Goal: Check status: Check status

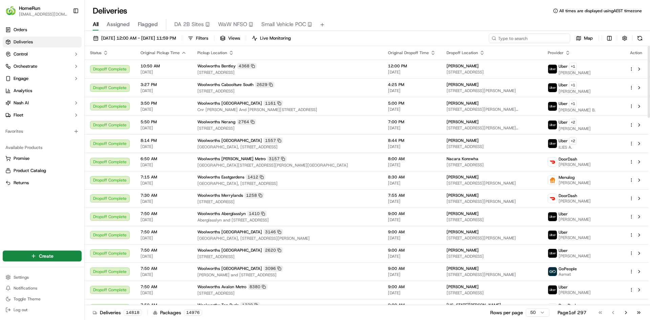
click at [519, 38] on input at bounding box center [529, 37] width 81 height 9
paste input "270706465"
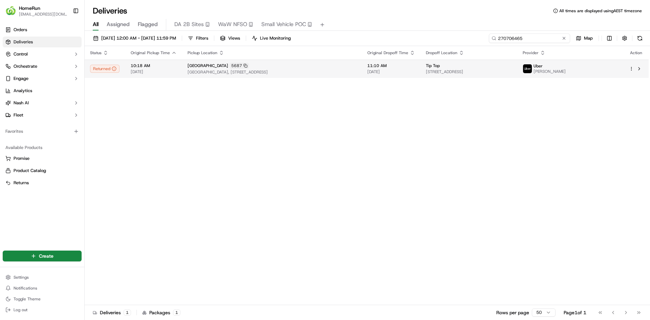
type input "270706465"
click at [512, 64] on div "Tip Top" at bounding box center [469, 65] width 86 height 5
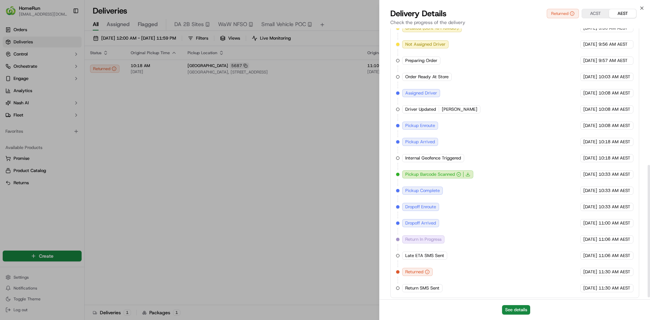
scroll to position [283, 0]
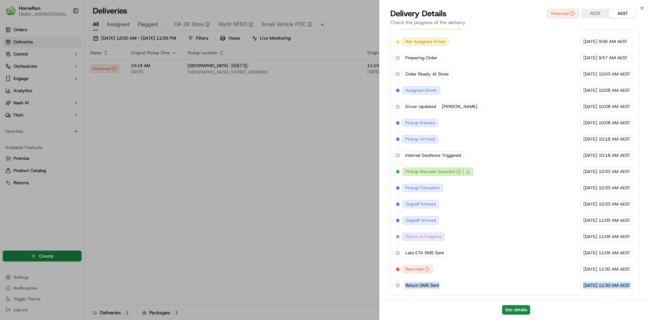
copy div "Return SMS Sent HomeRun [DATE] 11:30 AM AEST"
drag, startPoint x: 404, startPoint y: 285, endPoint x: 631, endPoint y: 286, distance: 227.0
click at [519, 279] on div "Created (Sent To Provider) Uber [DATE] 9:56 AM AEST Not Assigned Driver Uber [D…" at bounding box center [514, 155] width 237 height 268
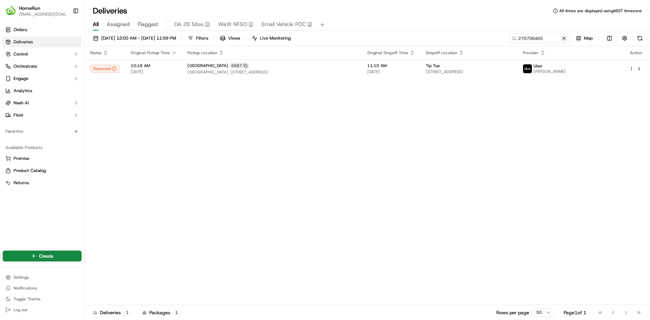
click at [519, 38] on button at bounding box center [563, 38] width 7 height 7
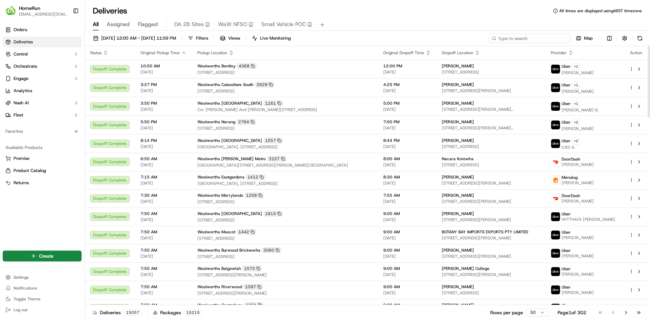
click at [519, 37] on input at bounding box center [529, 37] width 81 height 9
paste input "270059091"
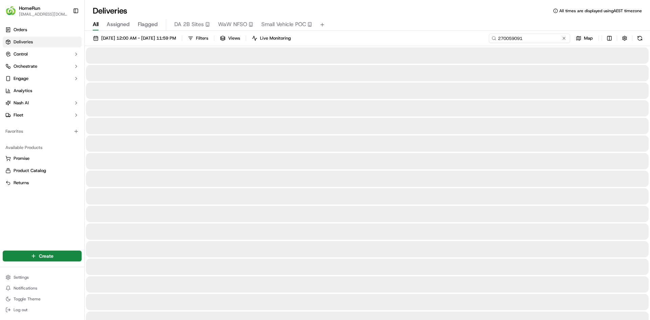
type input "270059091"
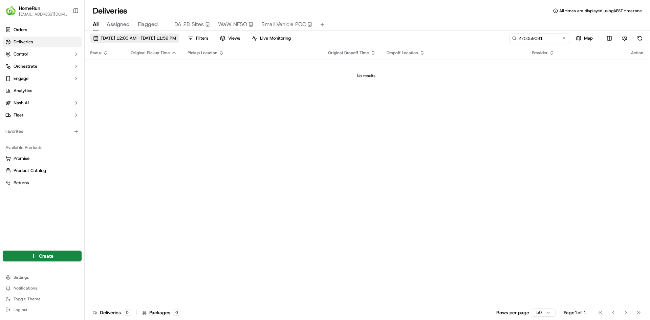
click at [155, 42] on button "[DATE] 12:00 AM - [DATE] 11:59 PM" at bounding box center [134, 37] width 89 height 9
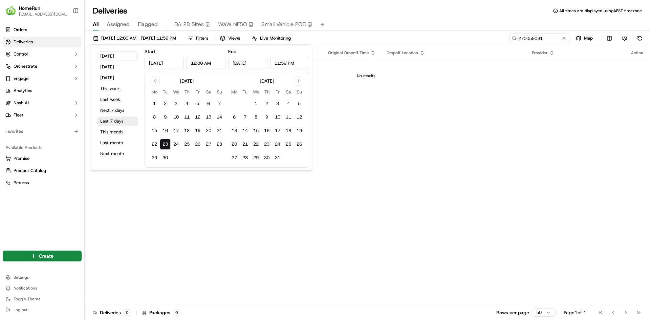
click at [117, 120] on button "Last 7 days" at bounding box center [117, 120] width 41 height 9
type input "[DATE]"
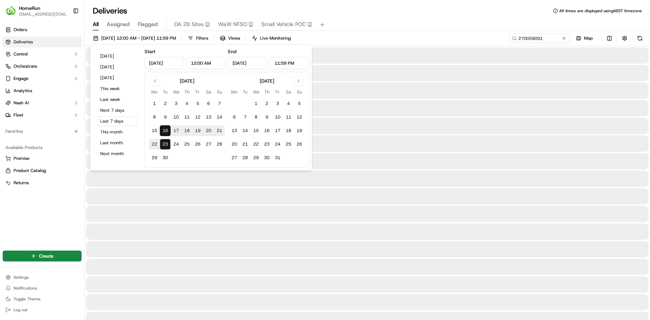
click at [427, 26] on div "All Assigned Flagged DA 2B Sites WaW NFSO Small Vehicle POC" at bounding box center [367, 25] width 565 height 12
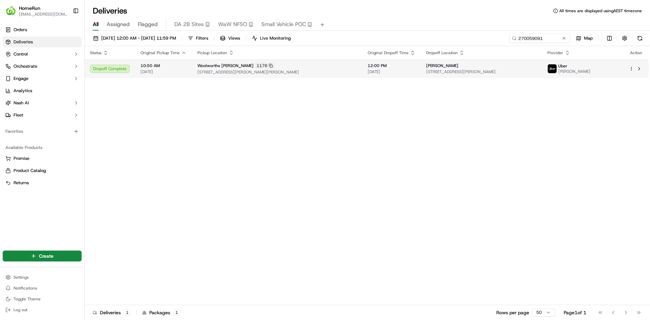
click at [493, 67] on div "[PERSON_NAME]" at bounding box center [481, 65] width 111 height 5
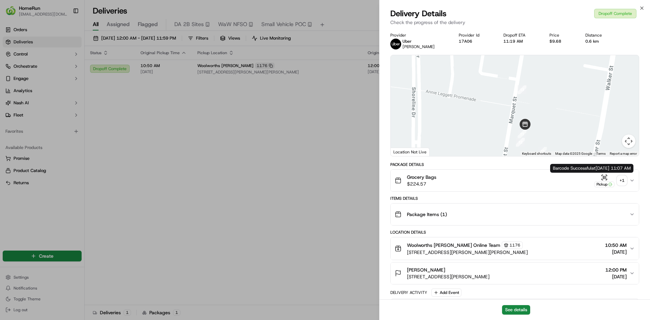
click at [519, 180] on div "+ 1" at bounding box center [621, 180] width 9 height 9
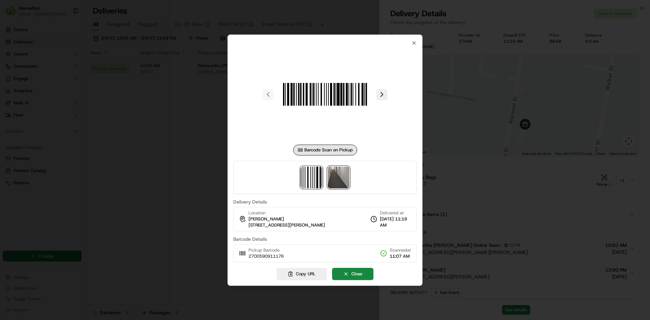
click at [335, 172] on img at bounding box center [339, 177] width 22 height 22
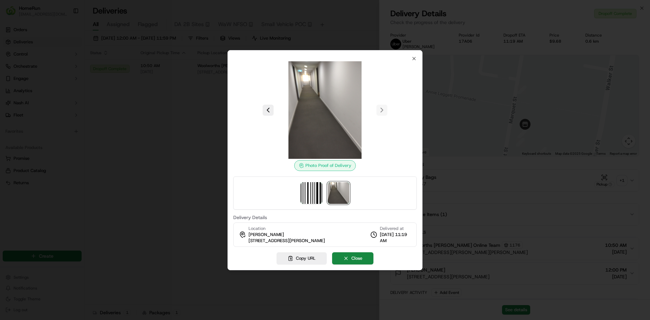
click at [519, 196] on div at bounding box center [325, 160] width 650 height 320
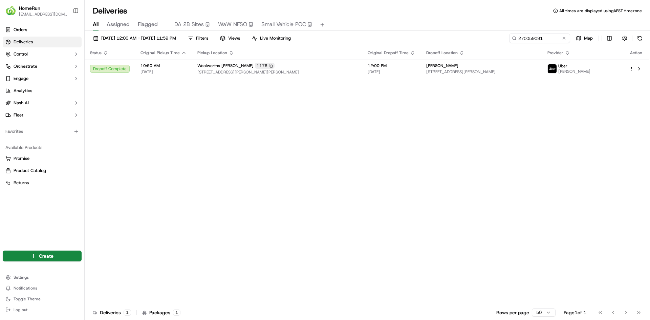
click at [519, 24] on div "All Assigned Flagged DA 2B Sites WaW NFSO Small Vehicle POC" at bounding box center [367, 25] width 565 height 12
click at [519, 36] on button at bounding box center [563, 38] width 7 height 7
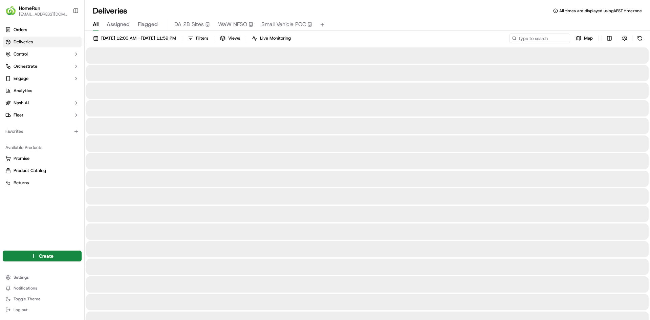
click at [519, 16] on div "Deliveries All times are displayed using AEST timezone" at bounding box center [367, 10] width 565 height 11
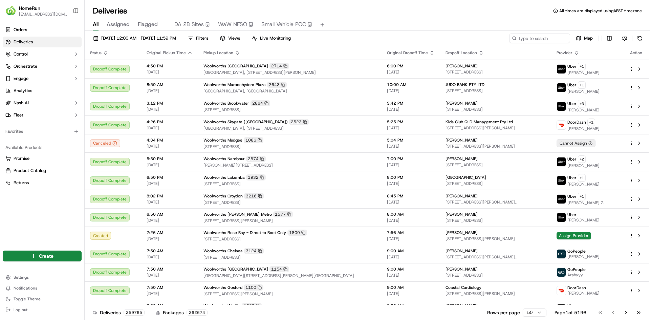
click at [519, 16] on div "All Assigned Flagged DA 2B Sites WaW NFSO Small Vehicle POC" at bounding box center [367, 23] width 565 height 15
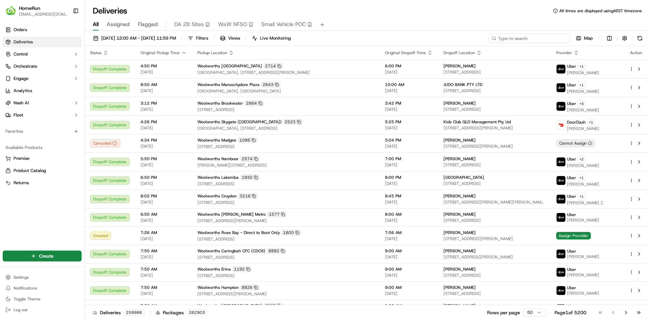
drag, startPoint x: 526, startPoint y: 0, endPoint x: 537, endPoint y: 37, distance: 38.2
click at [519, 37] on input at bounding box center [529, 37] width 81 height 9
paste input "Dear [PERSON_NAME], Thank you for taking the time to contact [PERSON_NAME] Onli…"
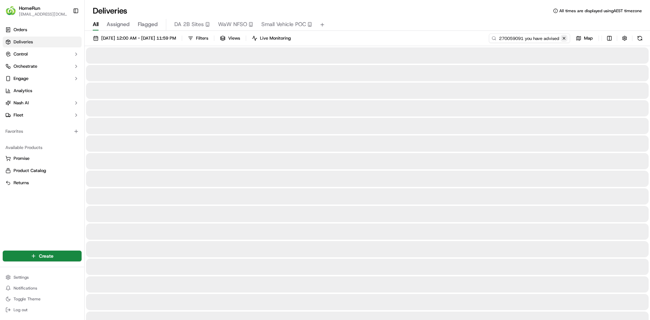
type input "Dear [PERSON_NAME], Thank you for taking the time to contact [PERSON_NAME] Onli…"
click at [519, 37] on button at bounding box center [563, 38] width 7 height 7
click at [519, 35] on input at bounding box center [529, 37] width 81 height 9
paste input "270335211"
type input "270335211"
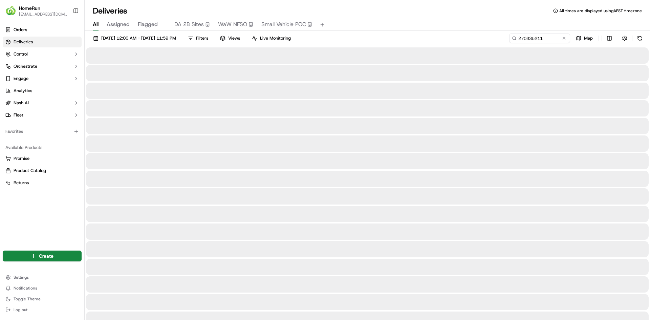
click at [494, 25] on div "All Assigned Flagged DA 2B Sites WaW NFSO Small Vehicle POC" at bounding box center [367, 25] width 565 height 12
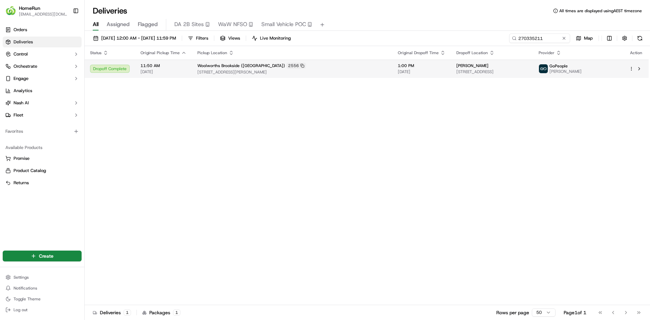
click at [491, 65] on div "[PERSON_NAME]" at bounding box center [491, 65] width 71 height 5
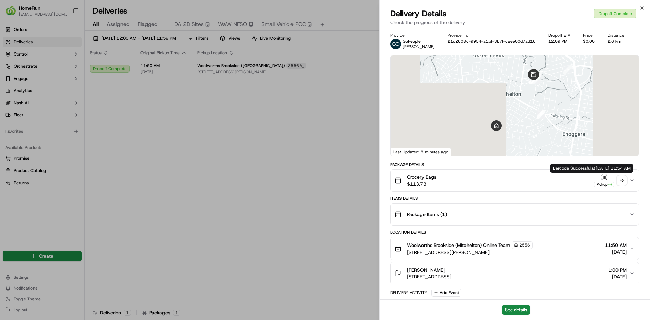
click at [519, 180] on div "+ 2" at bounding box center [621, 180] width 9 height 9
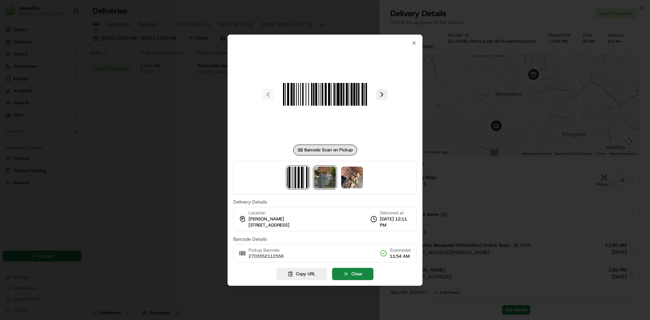
click at [330, 177] on img at bounding box center [325, 177] width 22 height 22
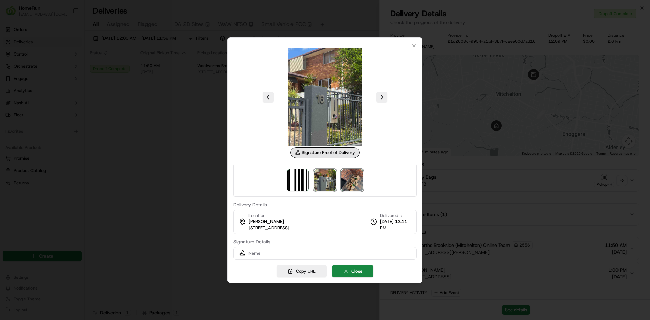
click at [343, 179] on img at bounding box center [352, 180] width 22 height 22
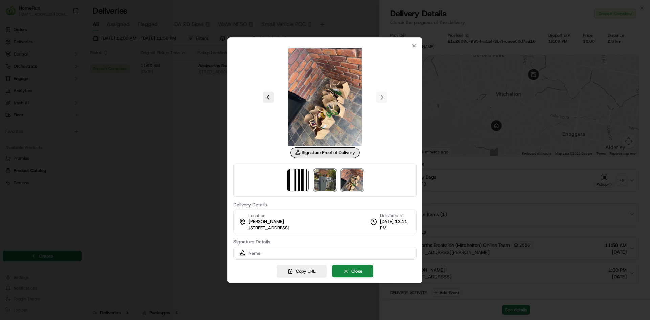
click at [323, 178] on img at bounding box center [325, 180] width 22 height 22
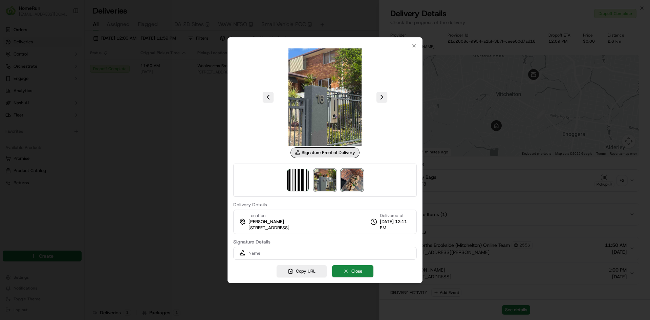
click at [342, 180] on img at bounding box center [352, 180] width 22 height 22
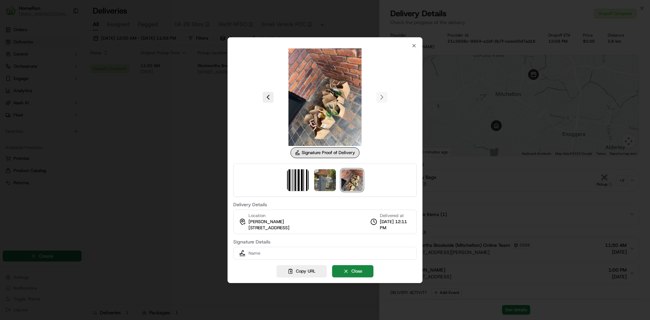
click at [336, 177] on div at bounding box center [324, 179] width 183 height 33
click at [415, 46] on icon "button" at bounding box center [413, 45] width 5 height 5
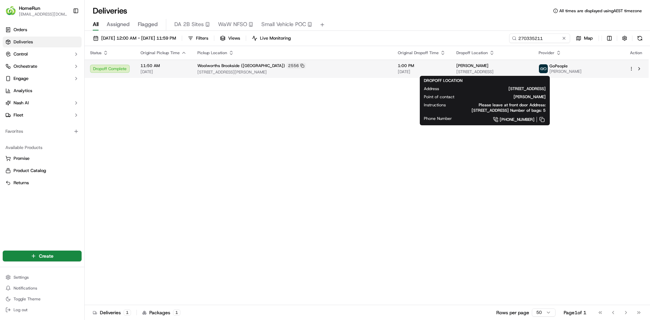
click at [505, 70] on span "[STREET_ADDRESS]" at bounding box center [491, 71] width 71 height 5
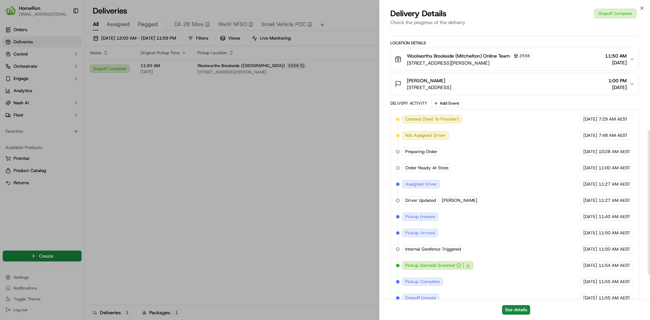
scroll to position [234, 0]
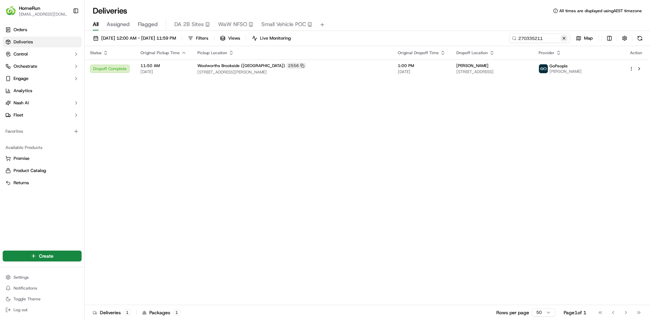
click at [519, 37] on button at bounding box center [563, 38] width 7 height 7
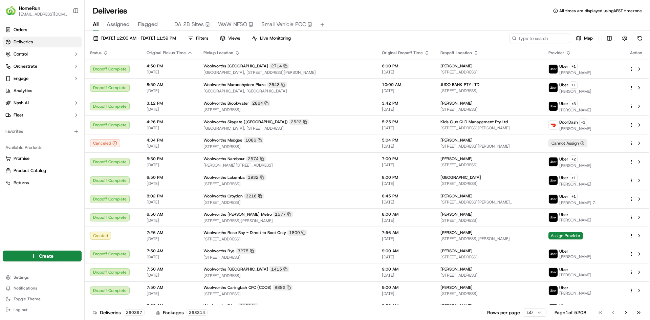
click at [411, 10] on div "Deliveries All times are displayed using AEST timezone" at bounding box center [367, 10] width 565 height 11
click at [497, 14] on div "Deliveries All times are displayed using AEST timezone" at bounding box center [367, 10] width 565 height 11
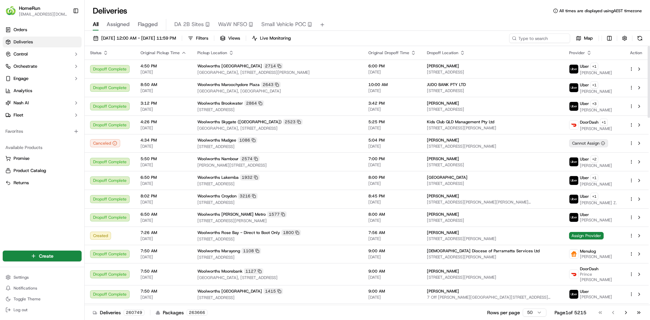
click at [519, 15] on div "Deliveries All times are displayed using AEST timezone" at bounding box center [367, 10] width 565 height 11
click at [519, 4] on div "Deliveries All times are displayed using AEST timezone All Assigned Flagged DA …" at bounding box center [367, 160] width 565 height 320
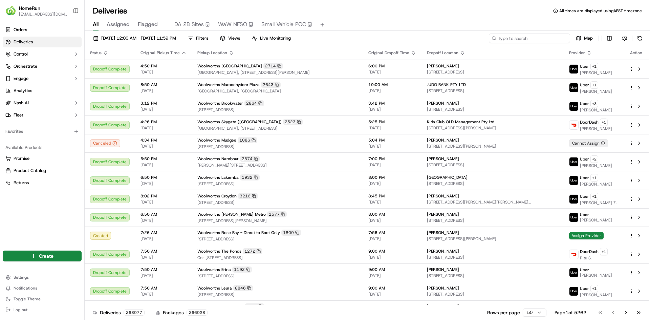
click at [519, 42] on input at bounding box center [529, 37] width 81 height 9
paste input "270724304"
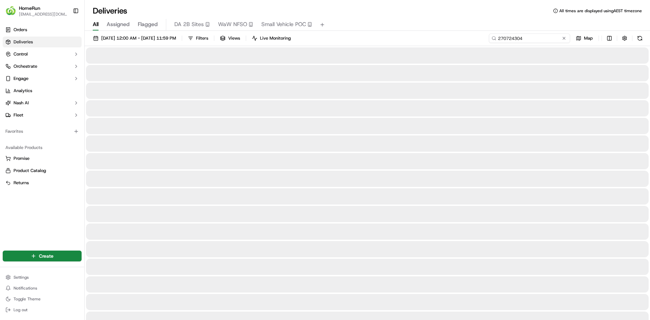
type input "270724304"
click at [519, 13] on div "Deliveries All times are displayed using AEST timezone" at bounding box center [367, 10] width 565 height 11
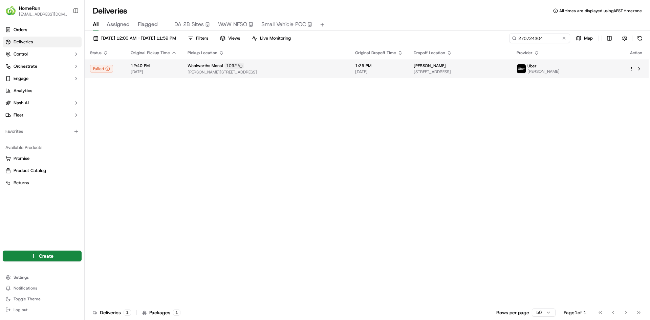
click at [119, 66] on div "Failed" at bounding box center [105, 69] width 30 height 8
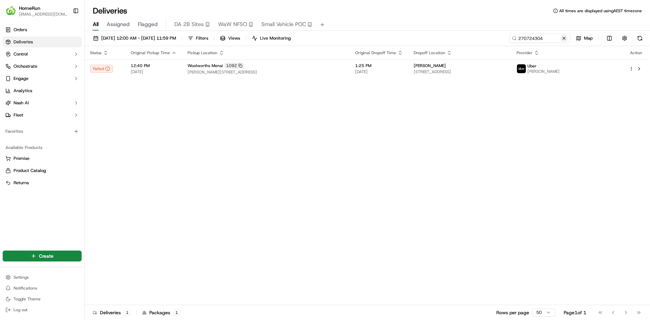
click at [519, 39] on button at bounding box center [563, 38] width 7 height 7
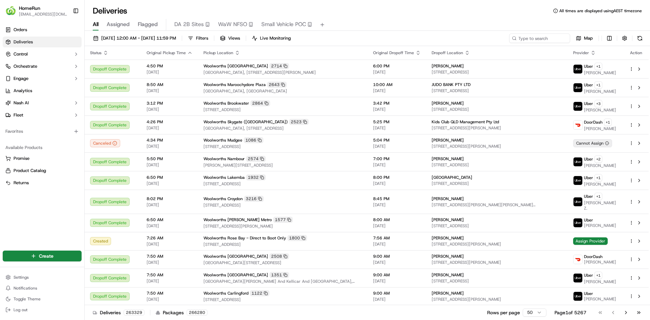
click at [470, 14] on div "Deliveries All times are displayed using AEST timezone" at bounding box center [367, 10] width 565 height 11
click at [500, 10] on div "Deliveries All times are displayed using AEST timezone" at bounding box center [367, 10] width 565 height 11
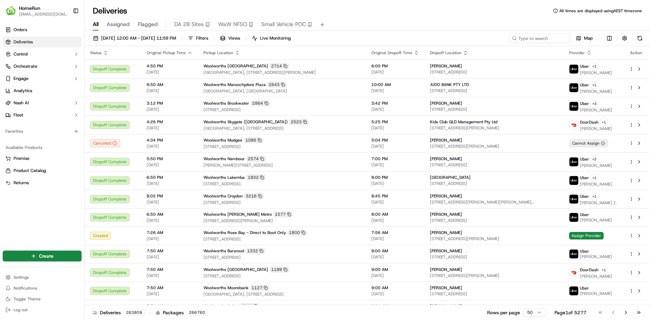
click at [471, 12] on div "Deliveries All times are displayed using AEST timezone" at bounding box center [367, 10] width 565 height 11
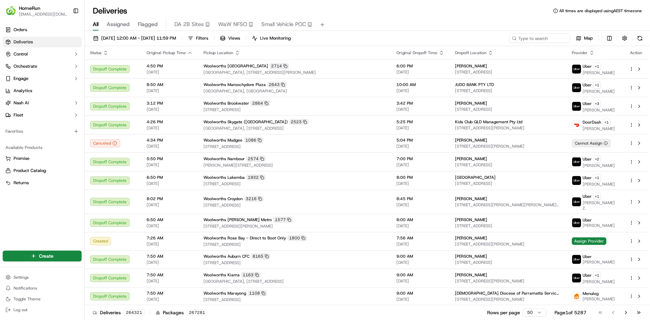
click at [519, 8] on div "Deliveries All times are displayed using AEST timezone" at bounding box center [367, 10] width 565 height 11
click at [519, 13] on div "Deliveries All times are displayed using AEST timezone" at bounding box center [367, 10] width 565 height 11
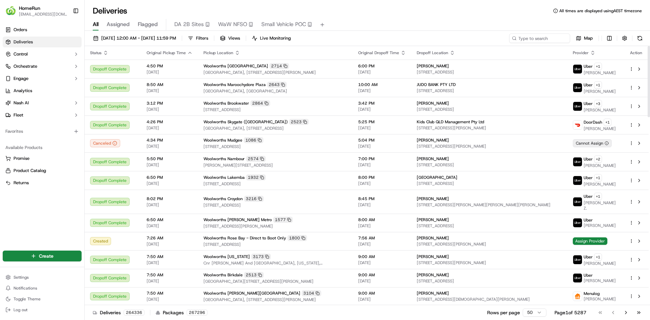
click at [519, 13] on div "Deliveries All times are displayed using AEST timezone" at bounding box center [367, 10] width 565 height 11
